Goal: Task Accomplishment & Management: Use online tool/utility

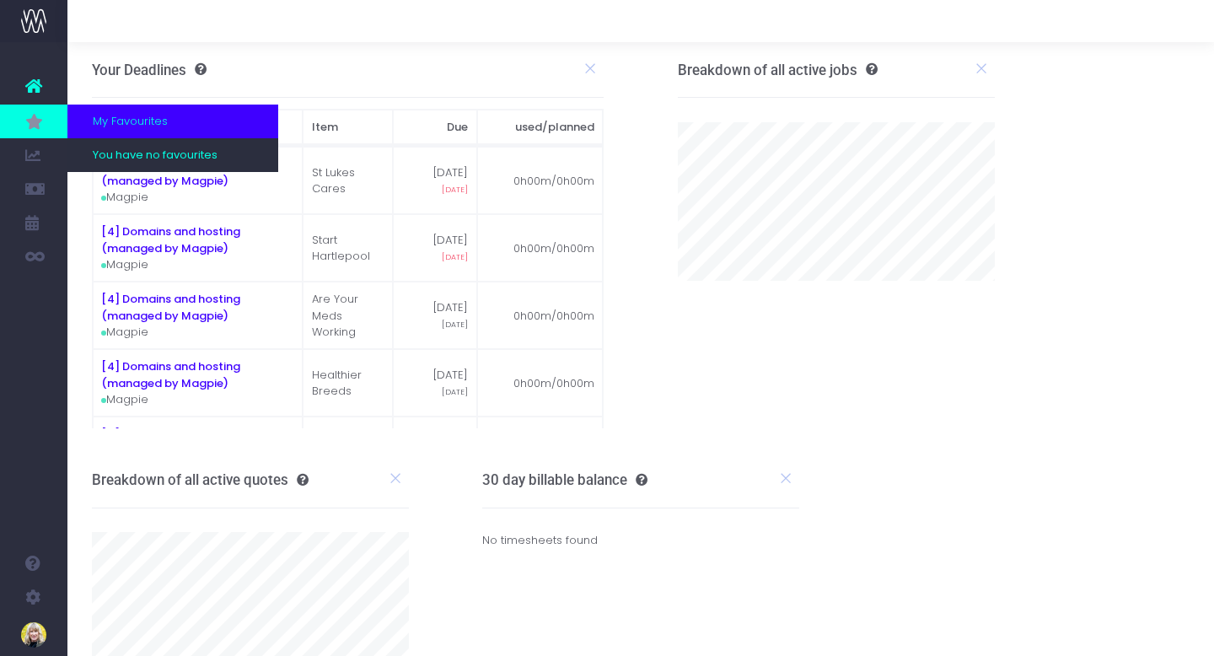
click at [28, 122] on icon at bounding box center [33, 121] width 17 height 19
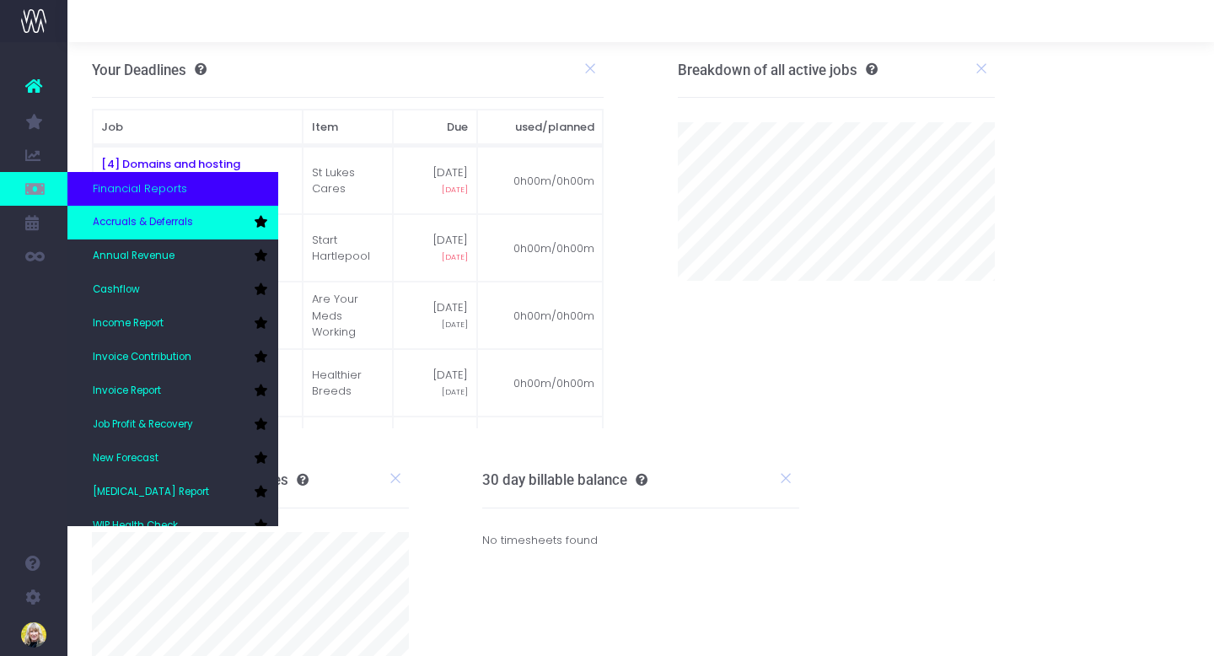
click at [130, 225] on span "Accruals & Deferrals" at bounding box center [143, 222] width 100 height 15
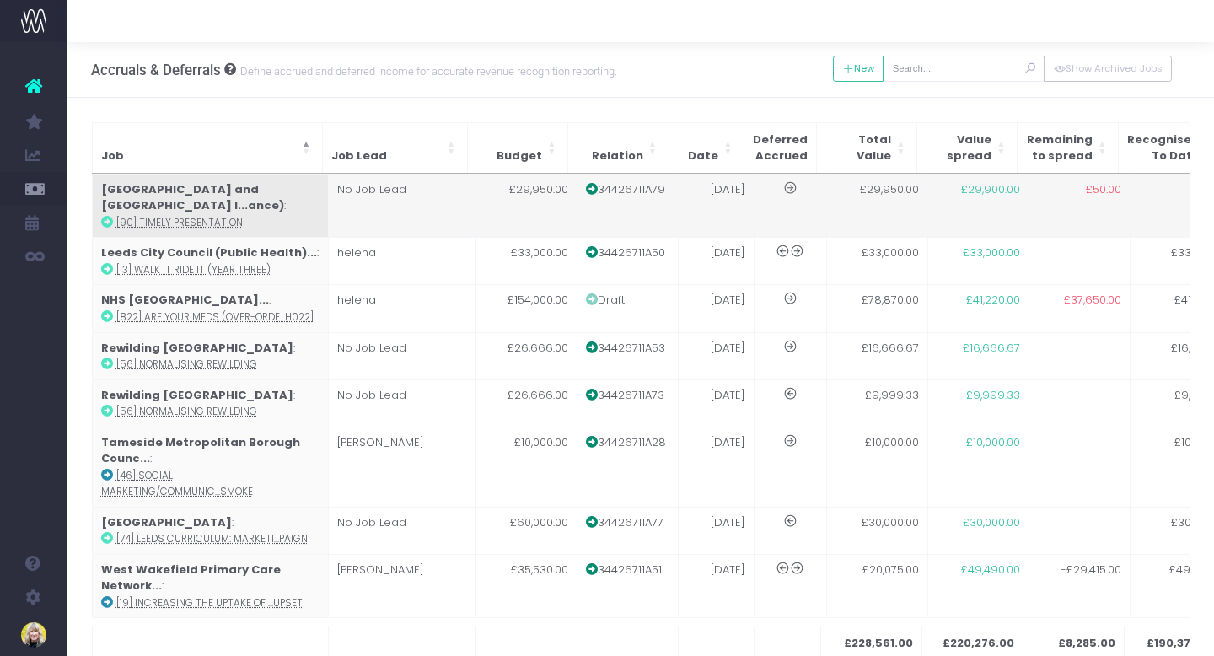
click at [217, 187] on strong "[GEOGRAPHIC_DATA] and [GEOGRAPHIC_DATA] I...ance)" at bounding box center [192, 197] width 183 height 33
type input "[90] Timely presentation"
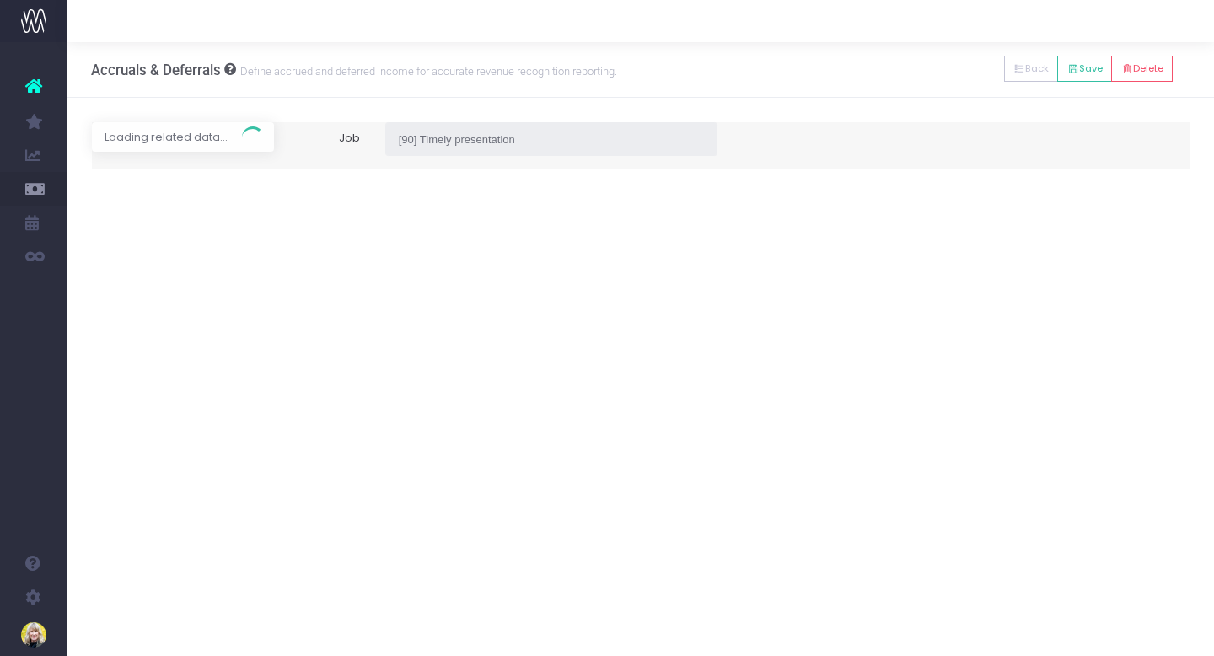
type input "Invoice 34426711A79 / [DATE] / £29,950.00"
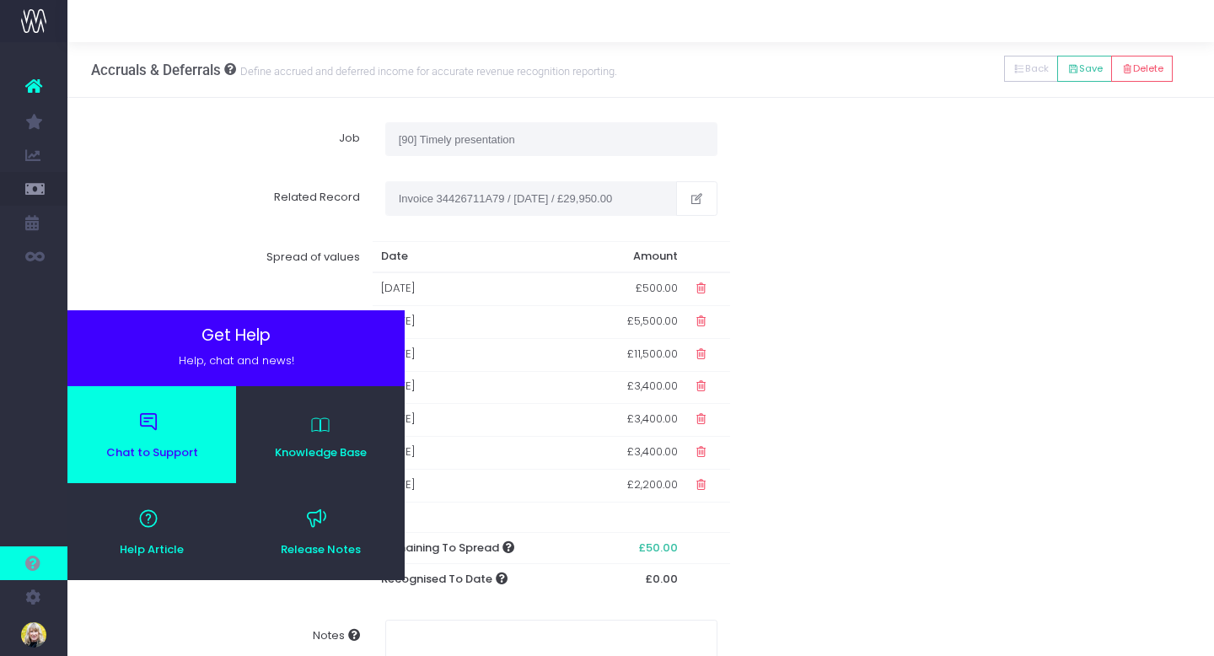
click at [155, 443] on link "Chat to Support" at bounding box center [151, 434] width 169 height 97
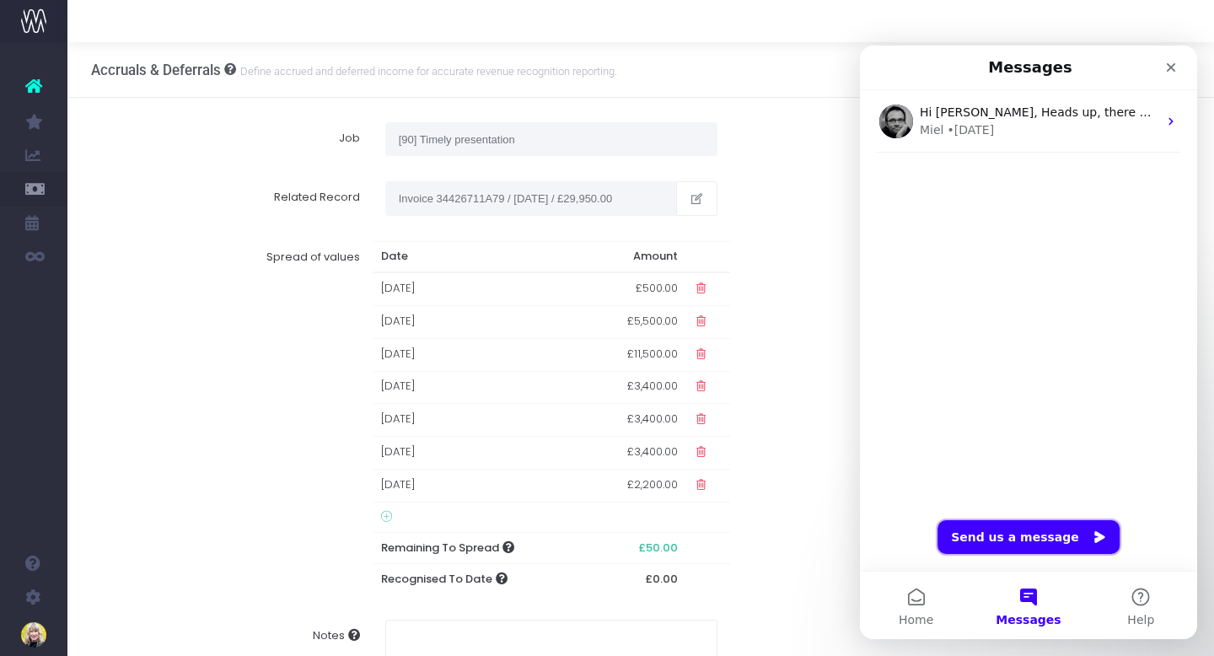
click at [999, 538] on button "Send us a message" at bounding box center [1028, 537] width 182 height 34
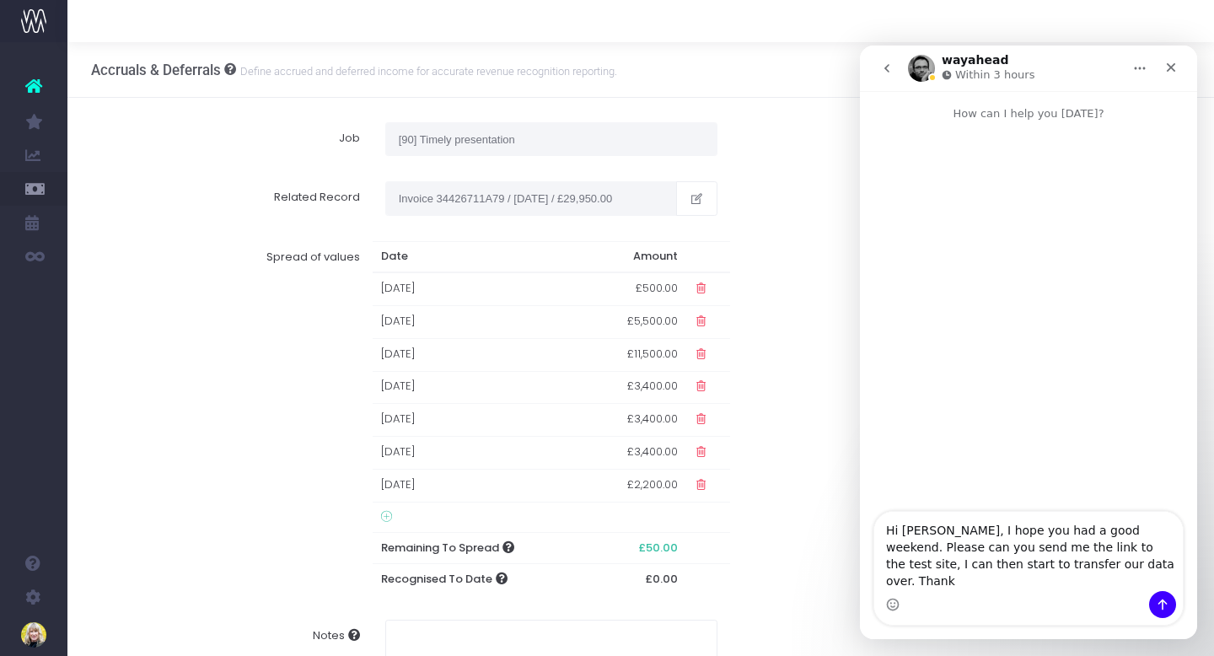
type textarea "Hi Miel, I hope you had a good weekend. Please can you send me the link to the …"
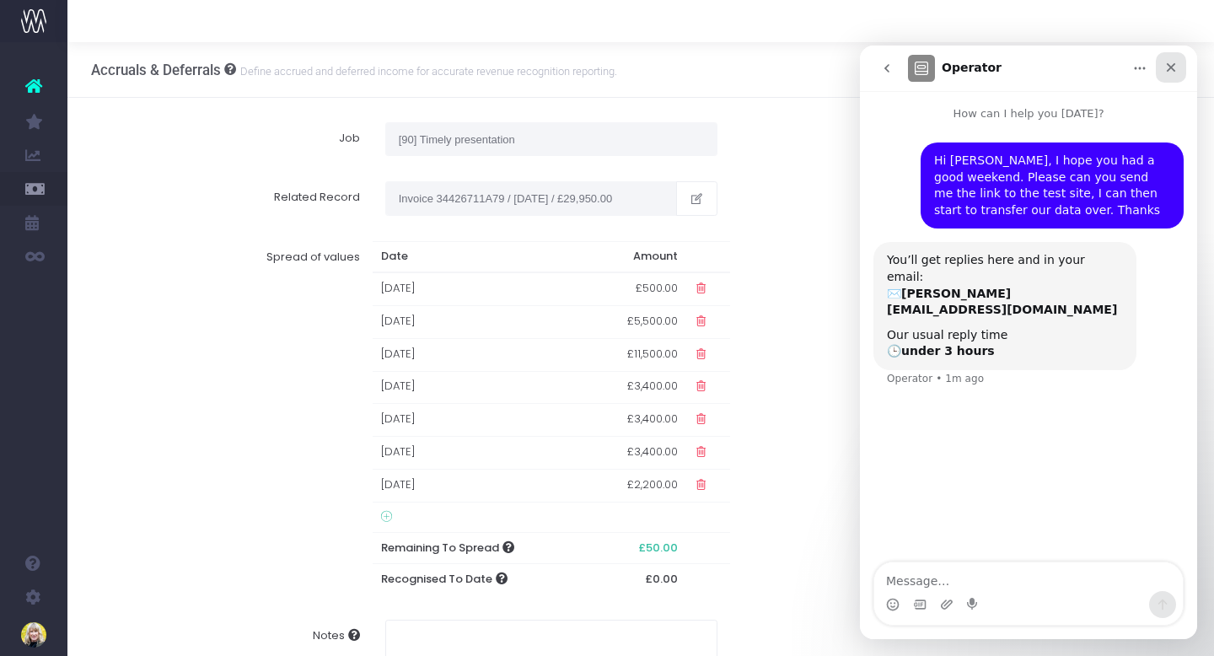
click at [1176, 67] on icon "Close" at bounding box center [1170, 67] width 13 height 13
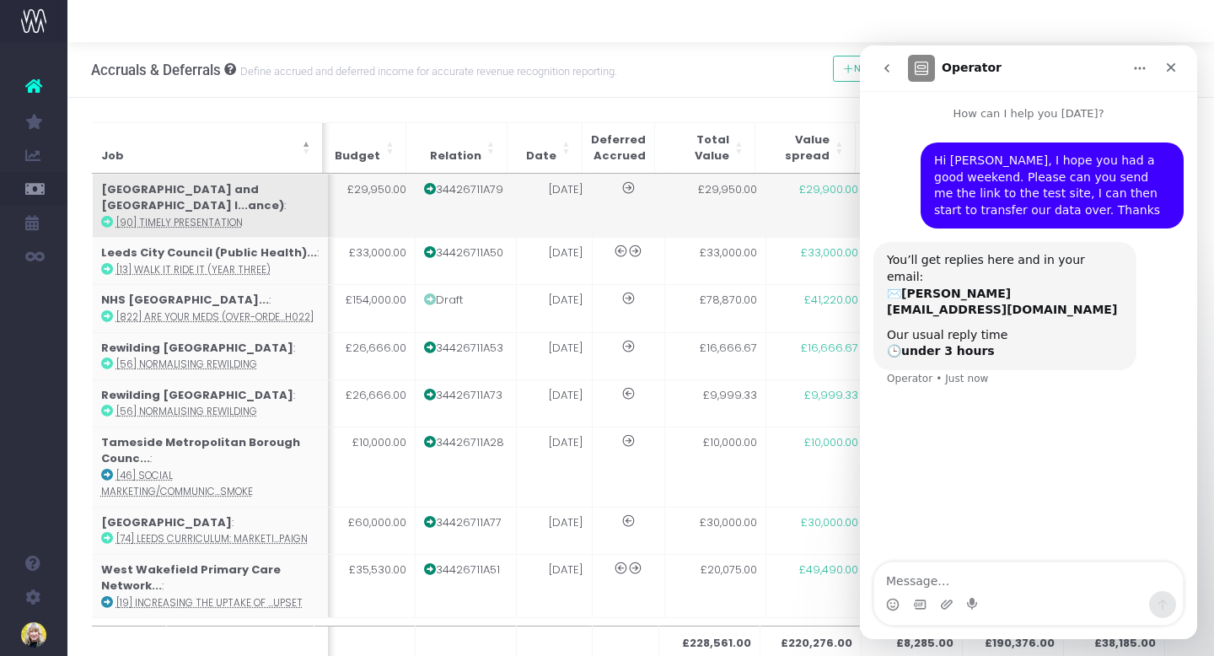
click at [169, 193] on strong "Lancashire and South Cumbria I...ance)" at bounding box center [191, 197] width 183 height 33
type input "[90] Timely presentation"
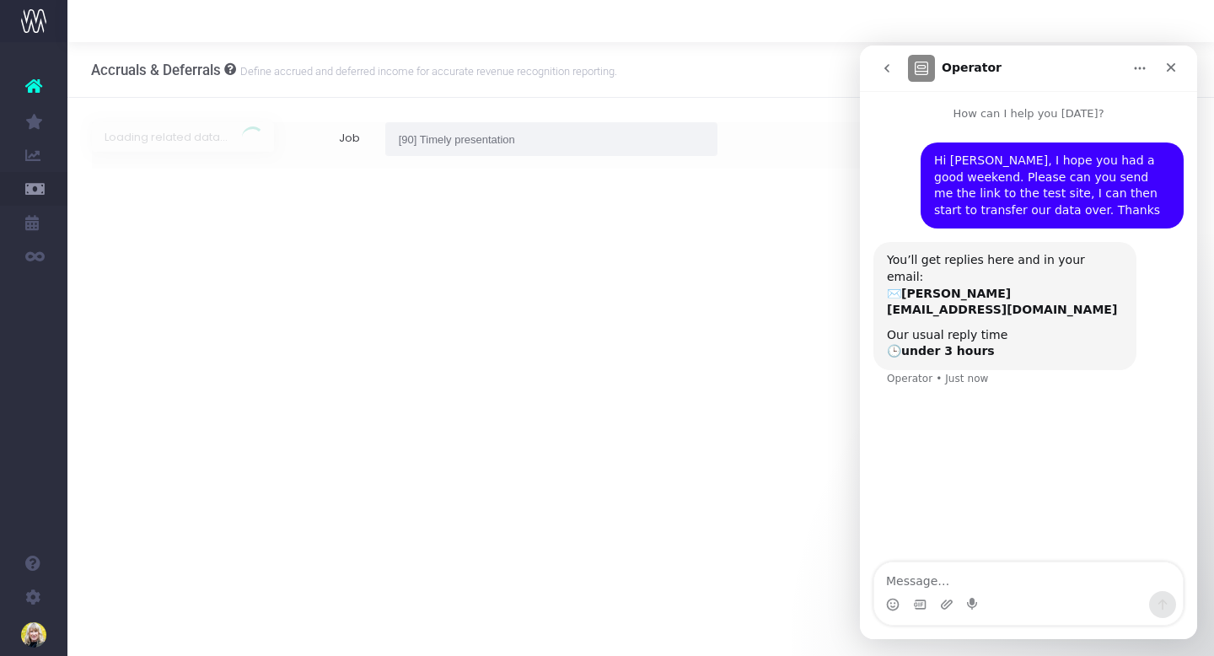
type input "Invoice 34426711A79 / 11 Aug 25 / £29,950.00"
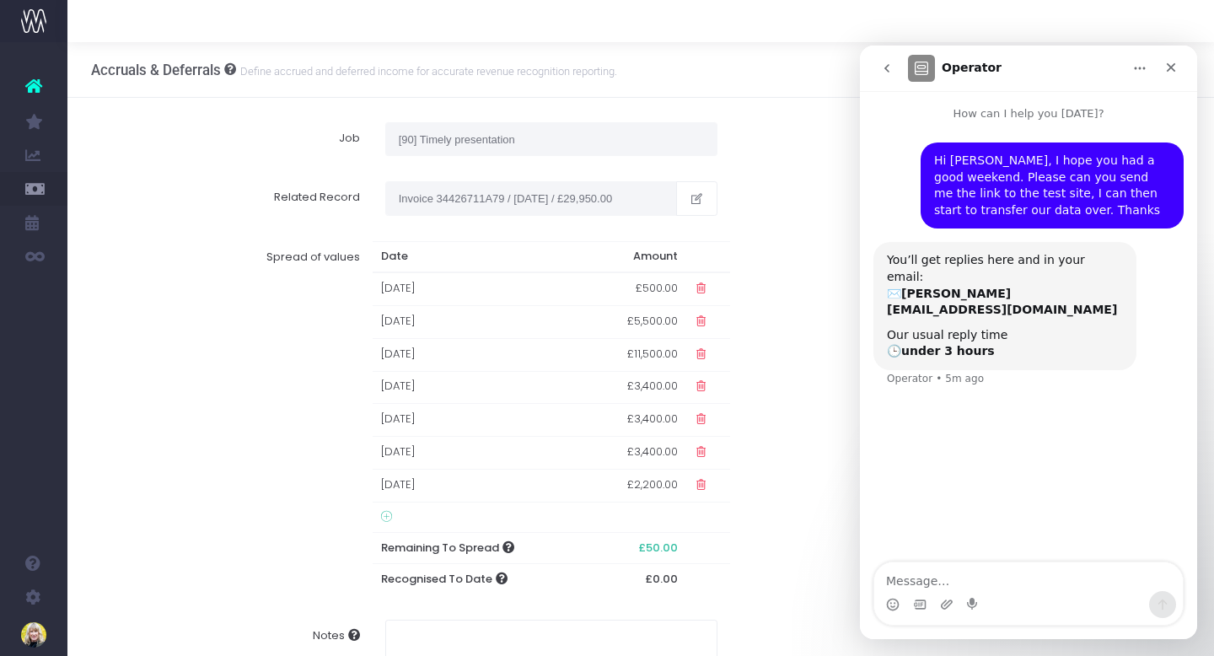
click at [949, 412] on div "Hi Miel, I hope you had a good weekend. Please can you send me the link to the …" at bounding box center [1028, 343] width 337 height 442
click at [1175, 66] on icon "Close" at bounding box center [1170, 67] width 13 height 13
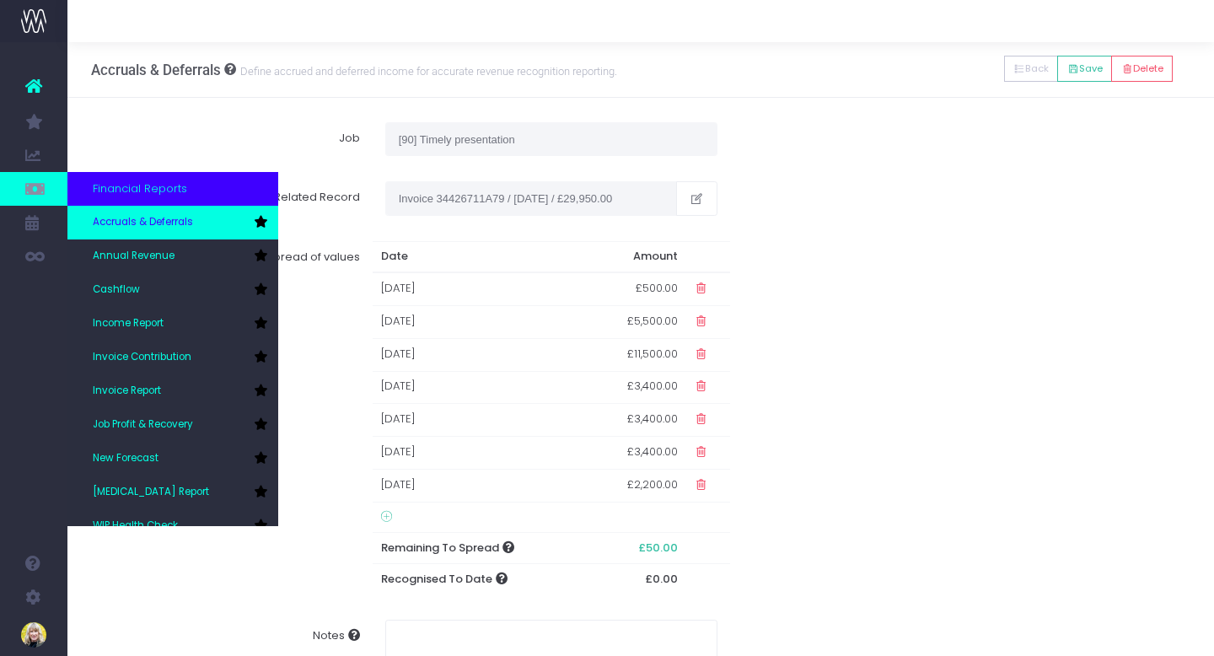
click at [115, 232] on link "Accruals & Deferrals" at bounding box center [172, 223] width 211 height 34
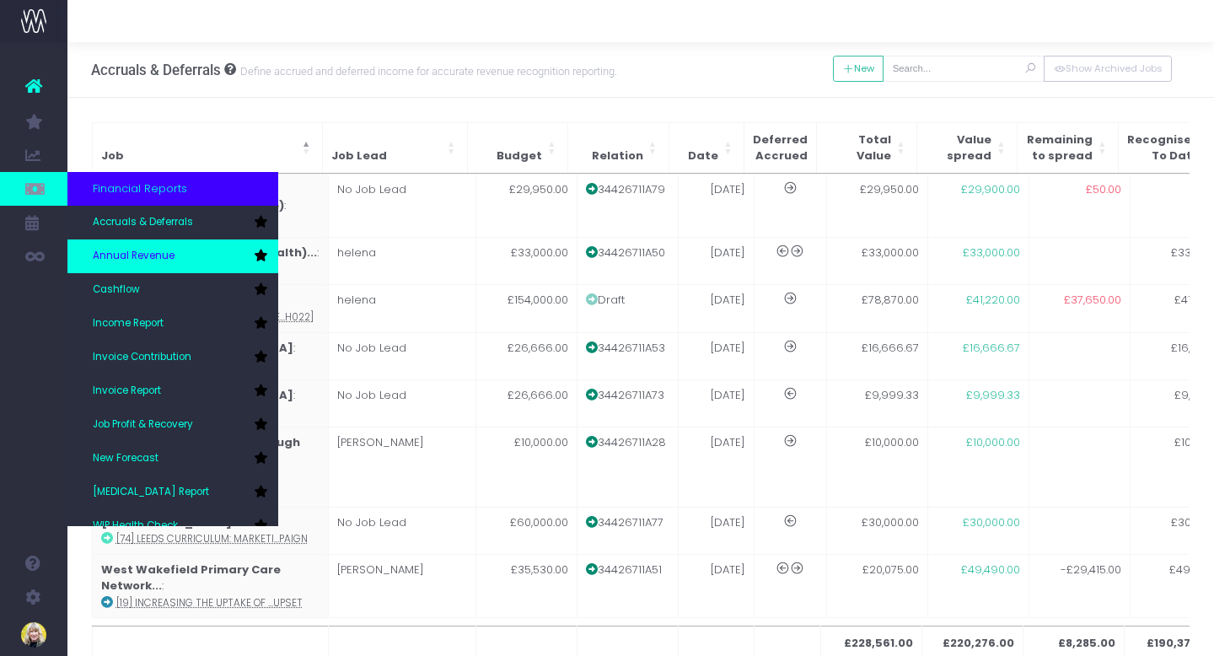
click at [115, 253] on span "Annual Revenue" at bounding box center [134, 256] width 82 height 15
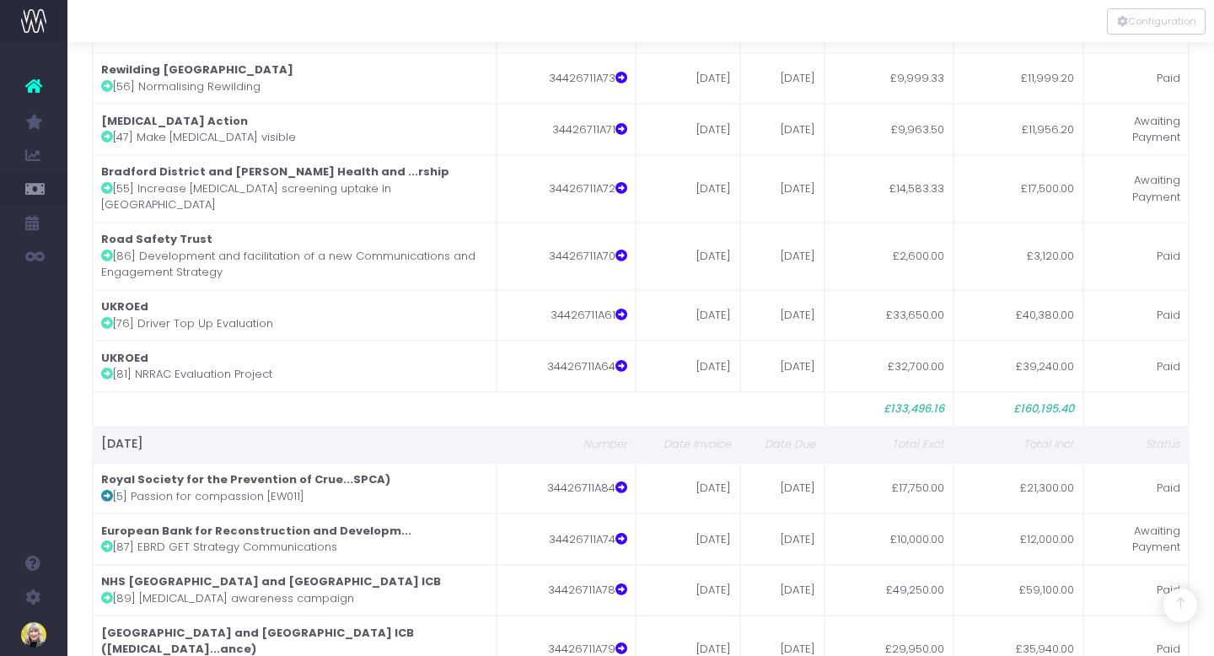
scroll to position [5559, 0]
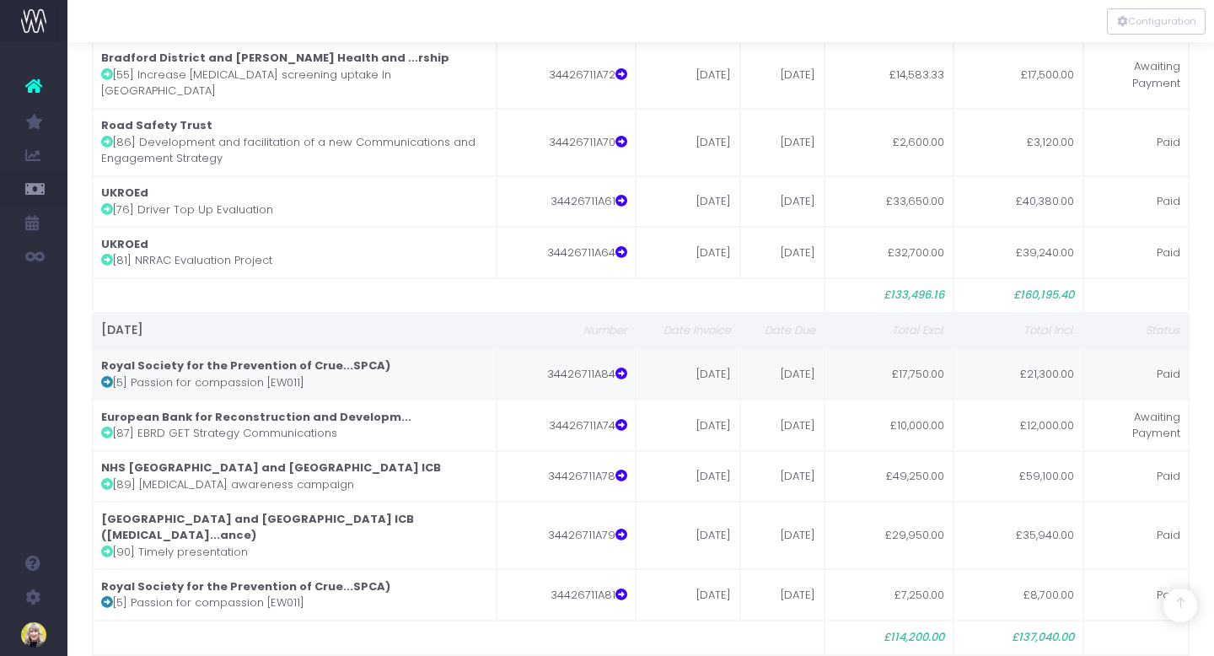
click at [253, 357] on strong "Royal Society for the Prevention of Crue...SPCA)" at bounding box center [245, 365] width 289 height 16
click at [31, 82] on icon at bounding box center [33, 86] width 17 height 22
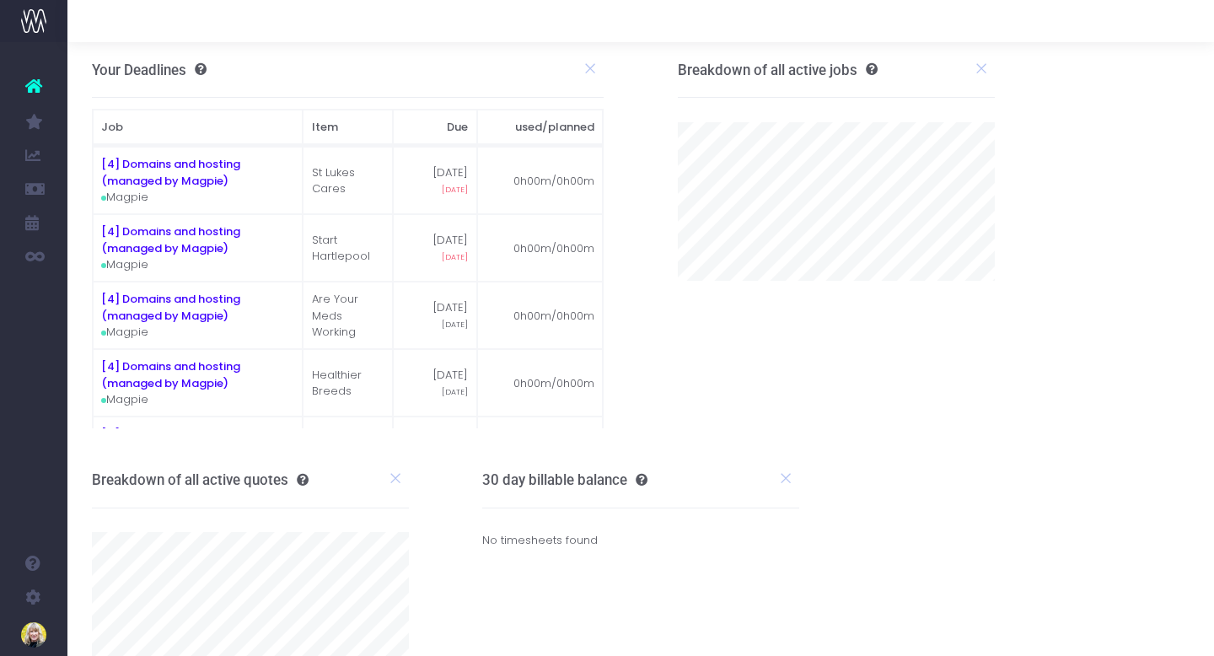
click at [35, 86] on icon at bounding box center [33, 86] width 17 height 22
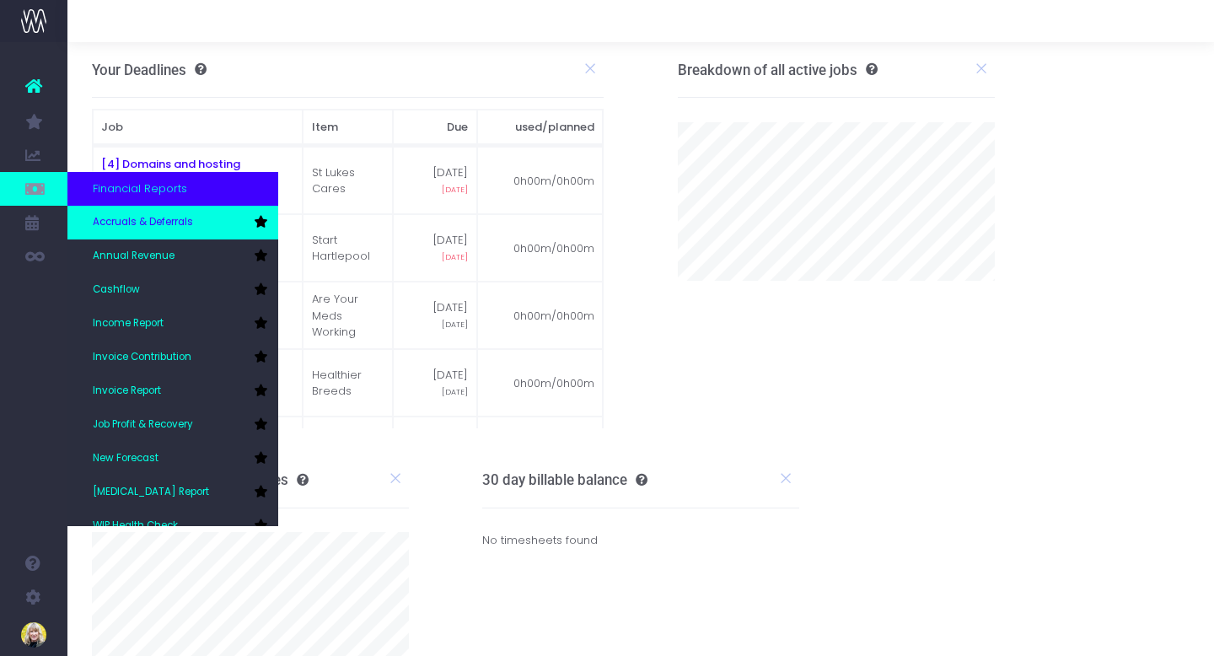
click at [110, 228] on span "Accruals & Deferrals" at bounding box center [143, 222] width 100 height 15
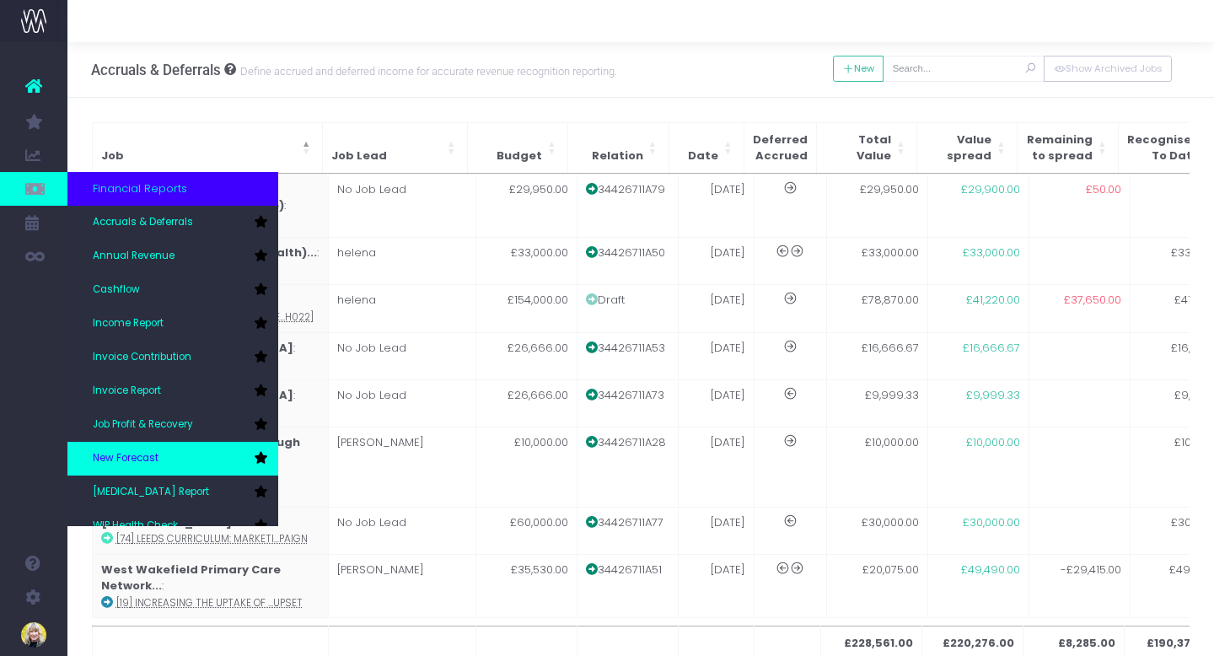
click at [153, 461] on span "New Forecast" at bounding box center [126, 458] width 66 height 15
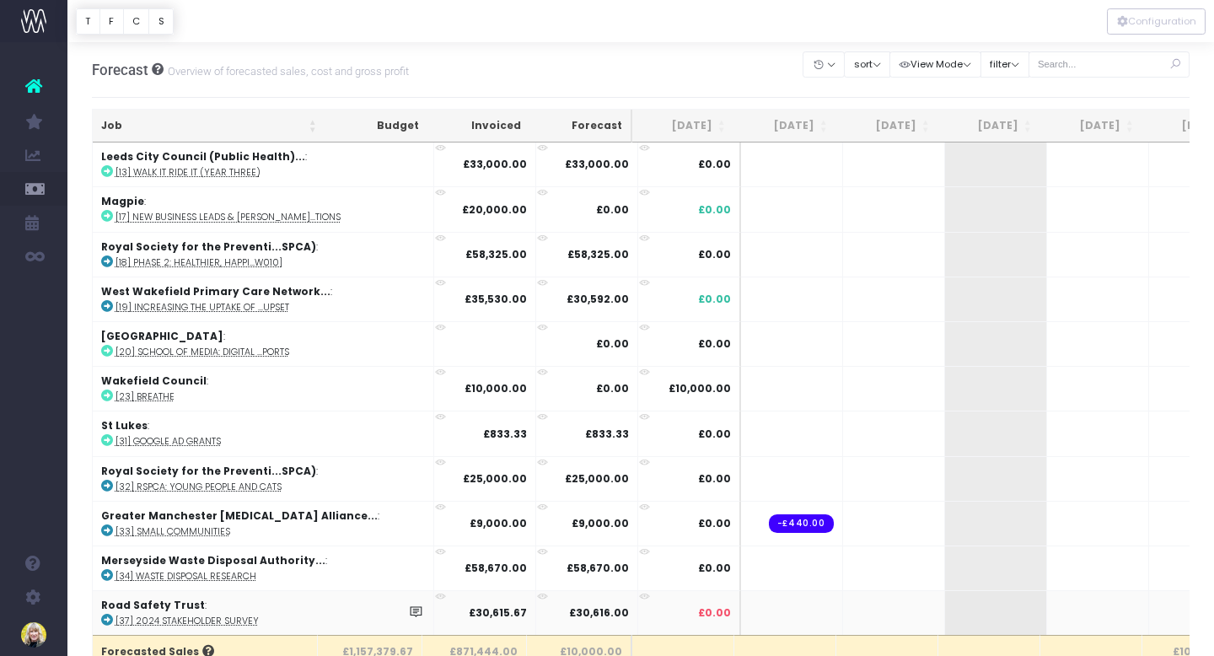
click at [741, 612] on td at bounding box center [792, 612] width 102 height 45
click at [741, 563] on td at bounding box center [792, 567] width 102 height 45
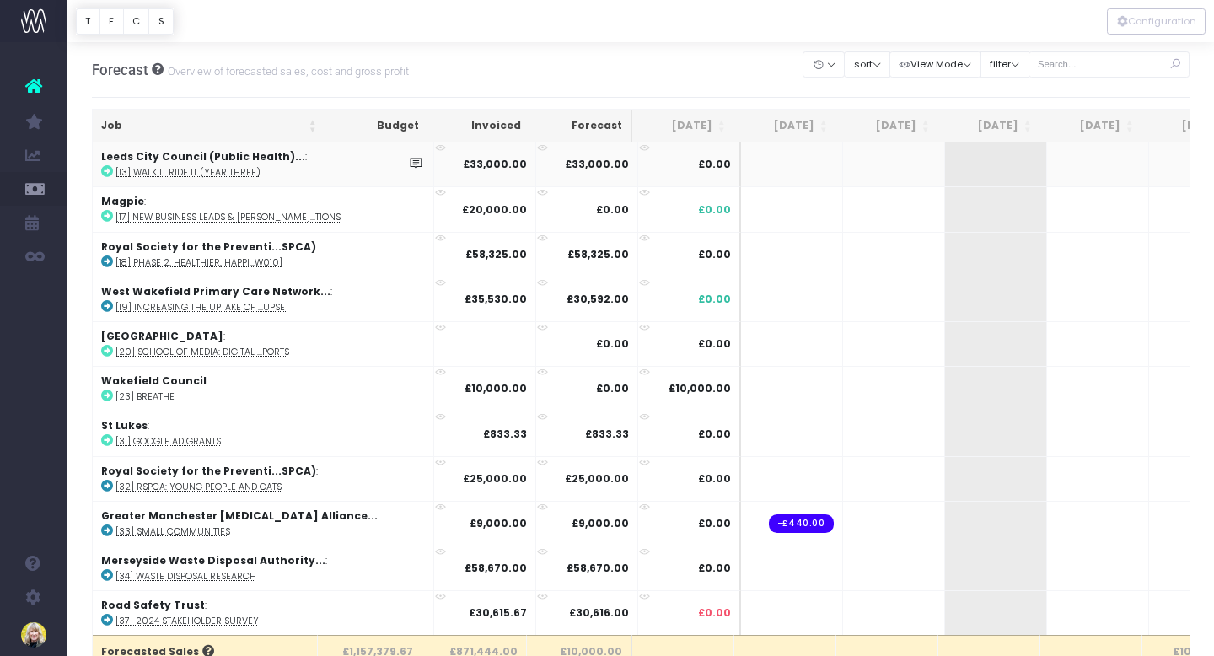
click at [185, 157] on strong "Leeds City Council (Public Health)..." at bounding box center [203, 156] width 204 height 14
click at [148, 160] on strong "Leeds City Council (Public Health)..." at bounding box center [203, 156] width 204 height 14
click at [195, 216] on abbr "[17] New Business leads & [PERSON_NAME]...tions" at bounding box center [227, 217] width 225 height 13
click at [741, 169] on td at bounding box center [792, 164] width 102 height 44
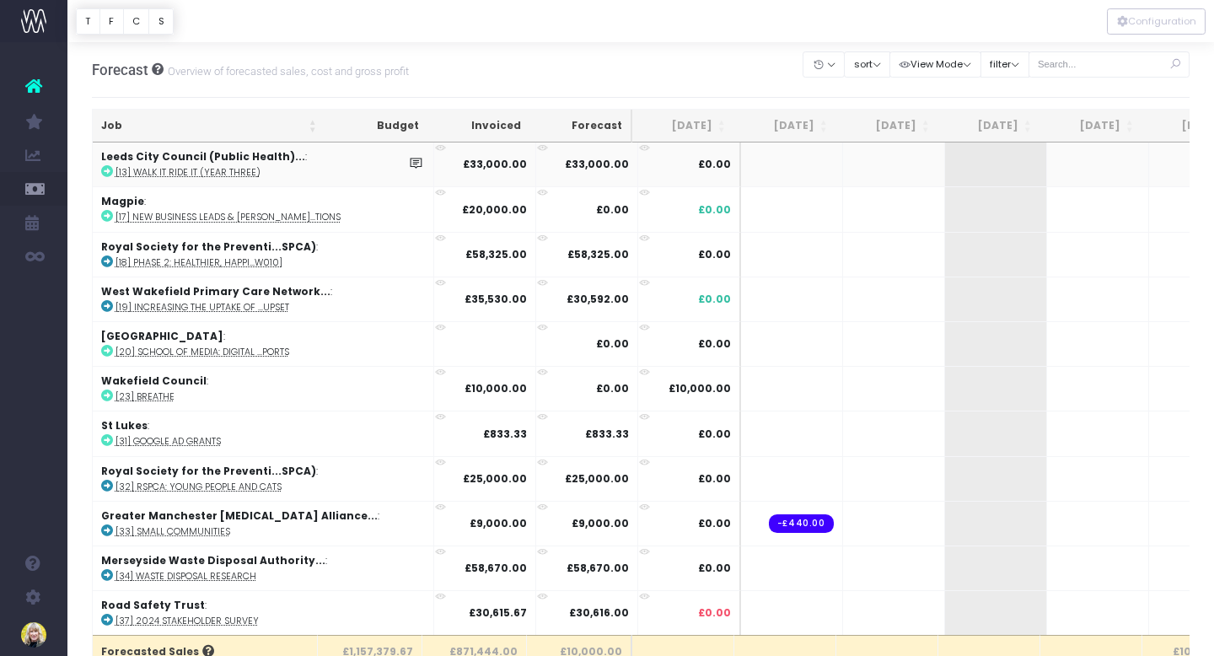
click at [741, 169] on td at bounding box center [792, 164] width 102 height 44
click at [945, 153] on span "+" at bounding box center [970, 164] width 51 height 44
click at [945, 161] on td "+" at bounding box center [996, 164] width 102 height 44
click at [1047, 174] on td "+" at bounding box center [1098, 164] width 102 height 44
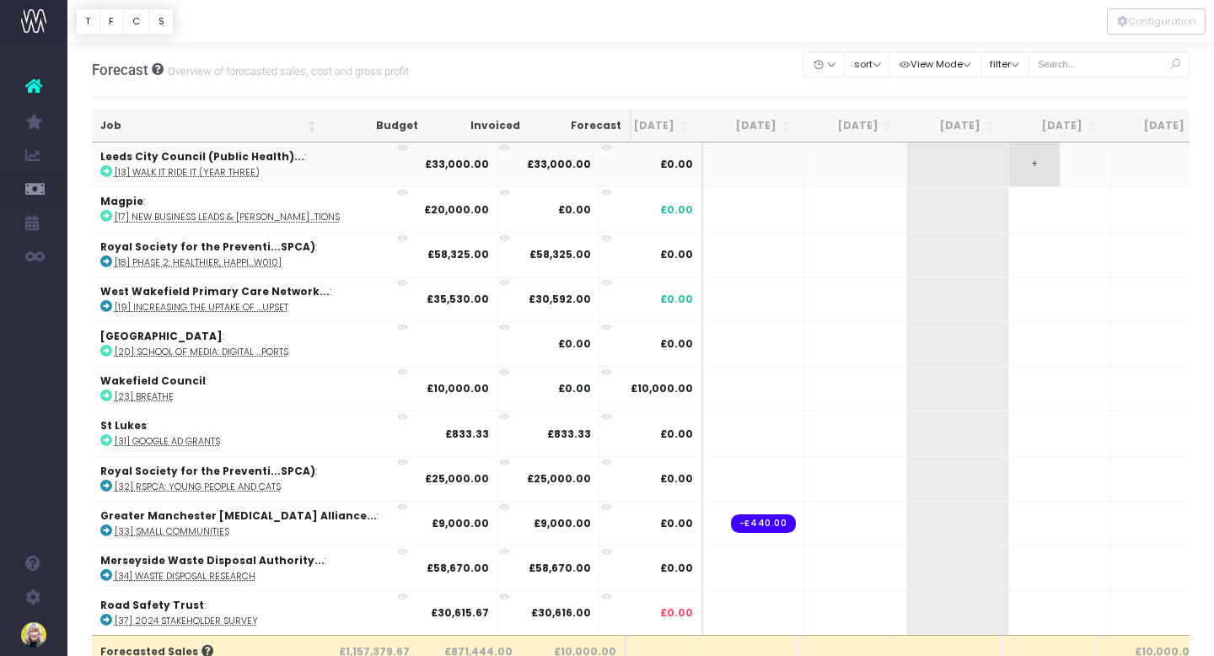
scroll to position [0, 52]
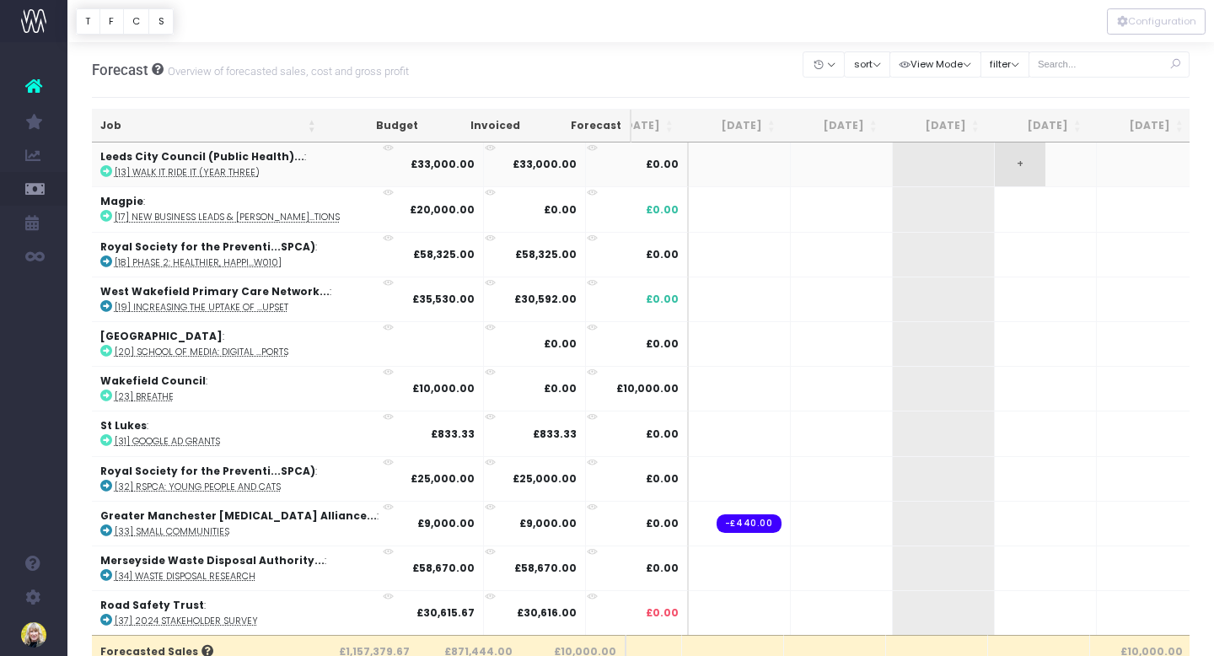
click at [995, 174] on td "+" at bounding box center [1046, 164] width 102 height 44
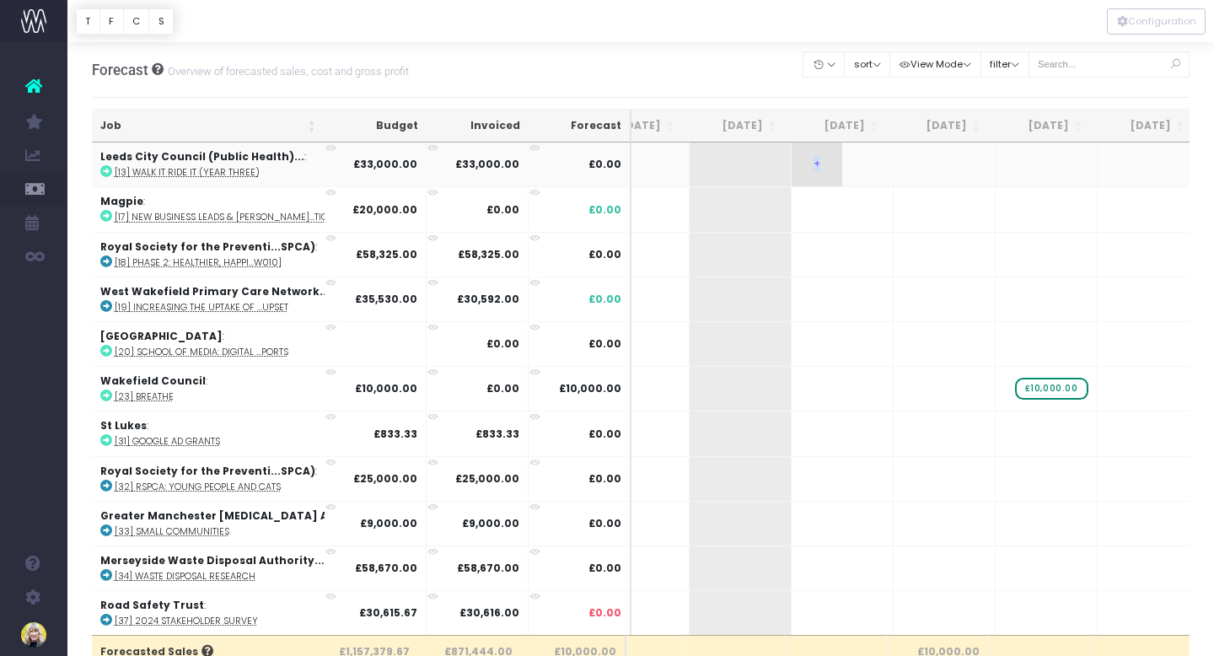
scroll to position [0, 0]
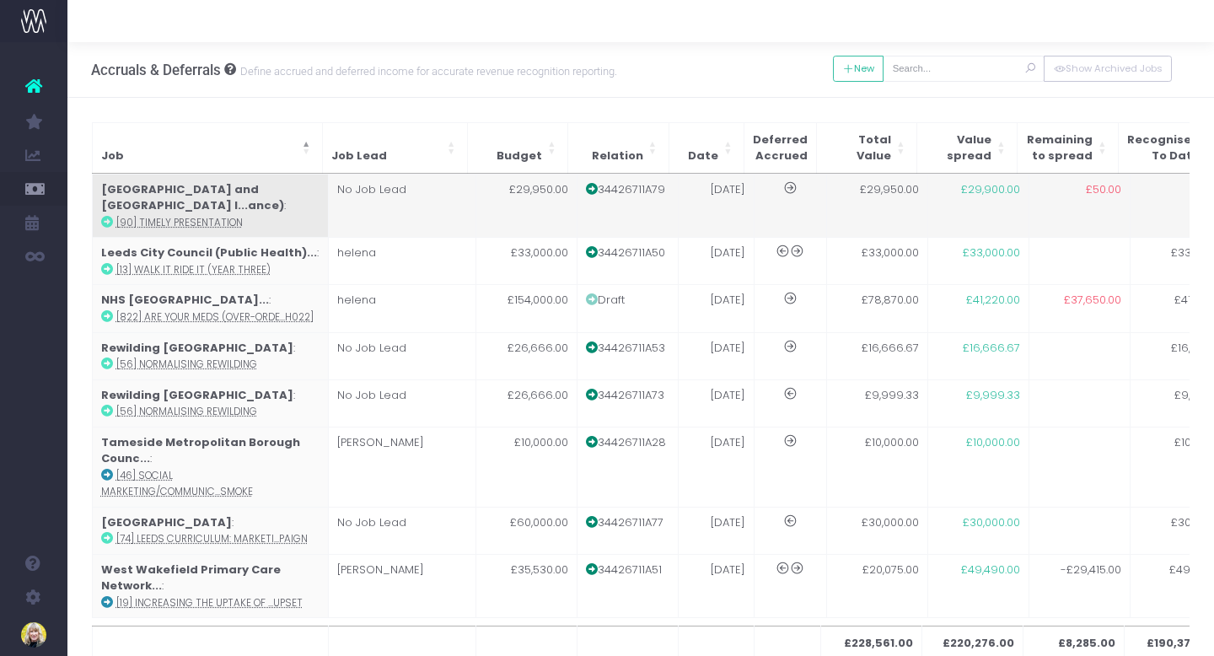
click at [201, 189] on strong "[GEOGRAPHIC_DATA] and [GEOGRAPHIC_DATA] I...ance)" at bounding box center [192, 197] width 183 height 33
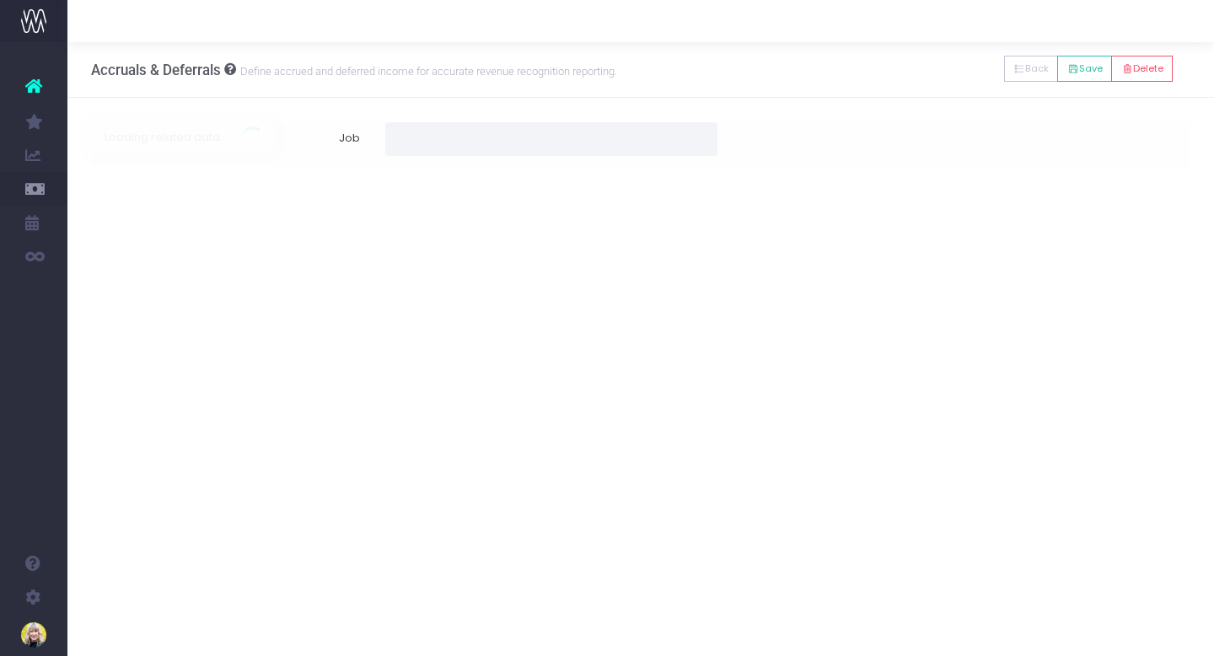
type input "[90] Timely presentation"
type input "Invoice 34426711A79 / 11 Aug 25 / £29,950.00"
